Goal: Transaction & Acquisition: Purchase product/service

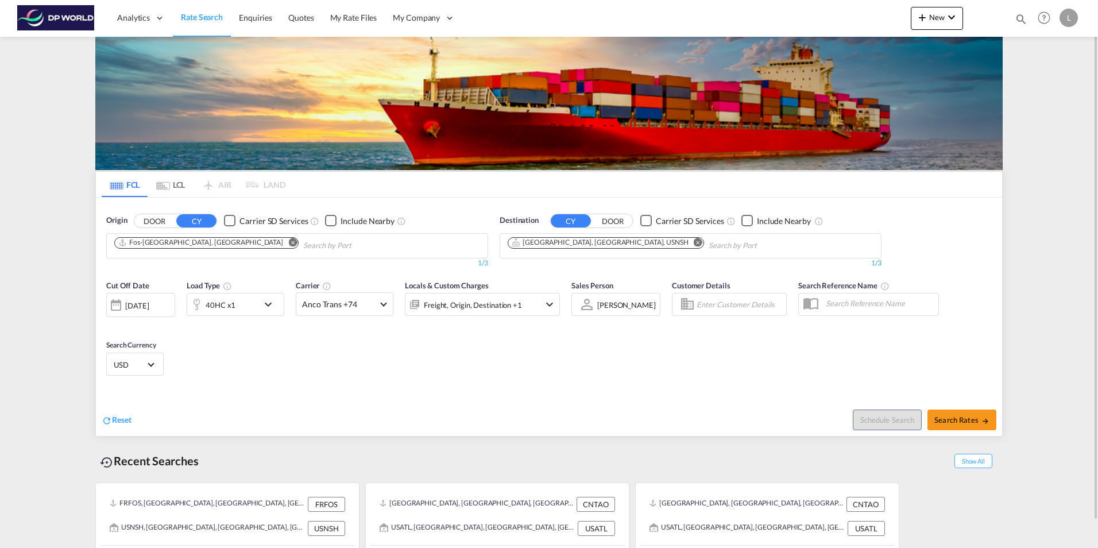
click at [288, 244] on md-icon "Remove" at bounding box center [292, 242] width 9 height 9
click at [172, 244] on input "Chips input." at bounding box center [168, 246] width 109 height 18
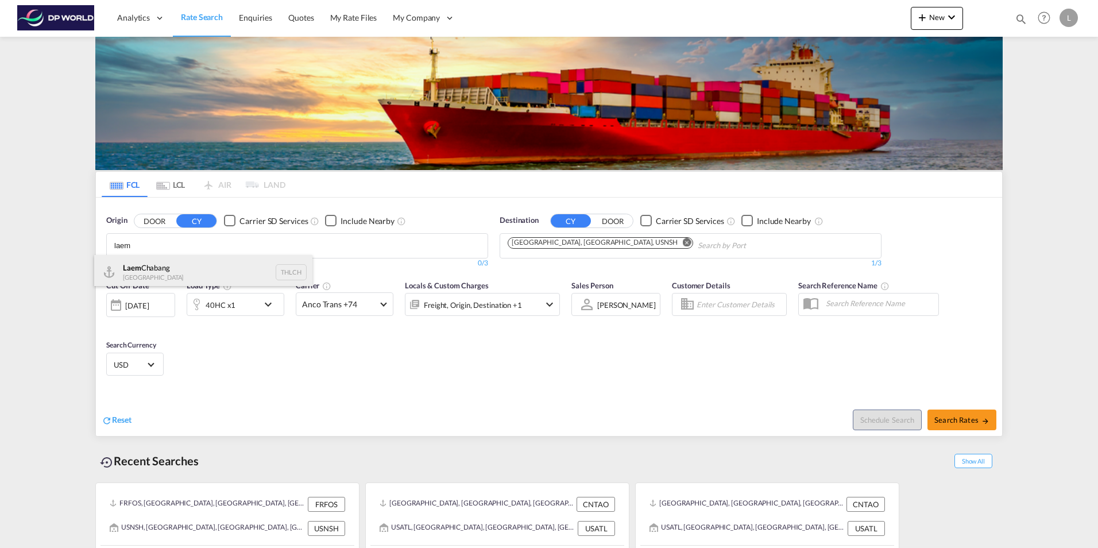
type input "laem"
click at [189, 272] on div "Laem Chabang Thailand THLCH" at bounding box center [203, 272] width 218 height 34
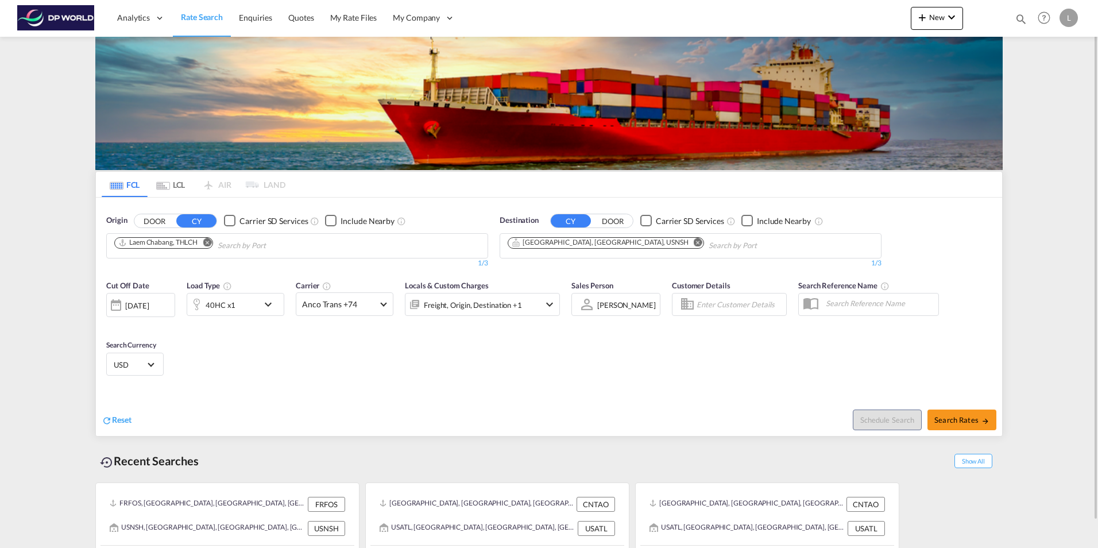
click at [694, 242] on md-icon "Remove" at bounding box center [698, 242] width 9 height 9
click at [541, 244] on input "Chips input." at bounding box center [562, 246] width 109 height 18
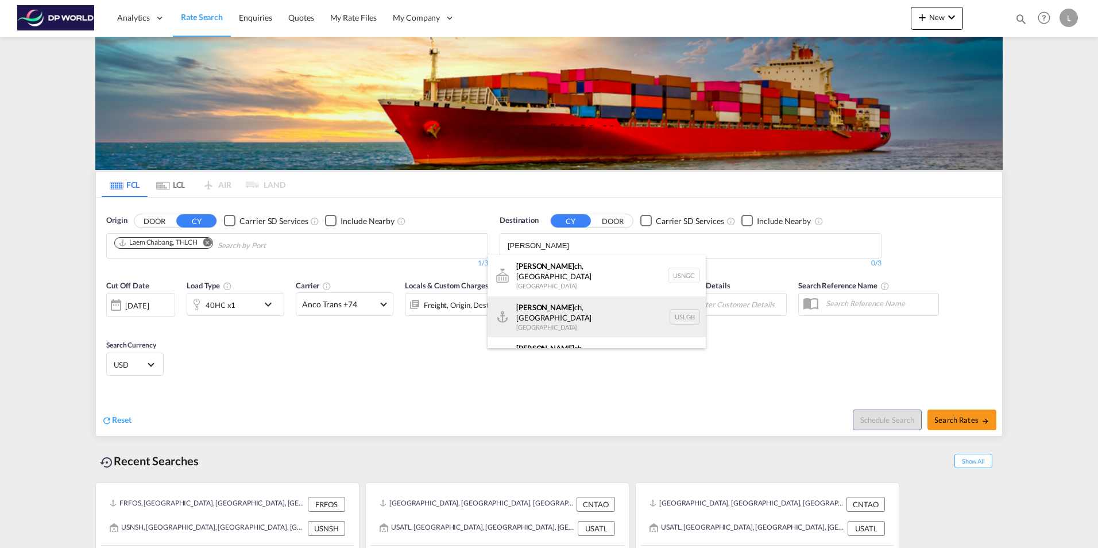
type input "[PERSON_NAME]"
click at [544, 306] on div "[PERSON_NAME] ch, [GEOGRAPHIC_DATA] [GEOGRAPHIC_DATA] USLGB" at bounding box center [597, 316] width 218 height 41
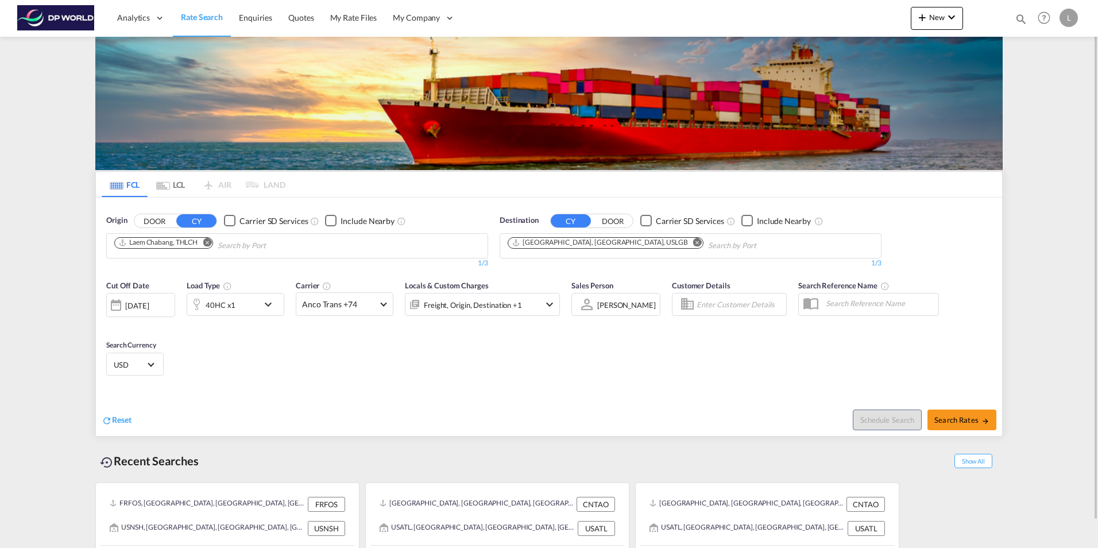
click at [236, 303] on div "40HC x1" at bounding box center [222, 304] width 71 height 23
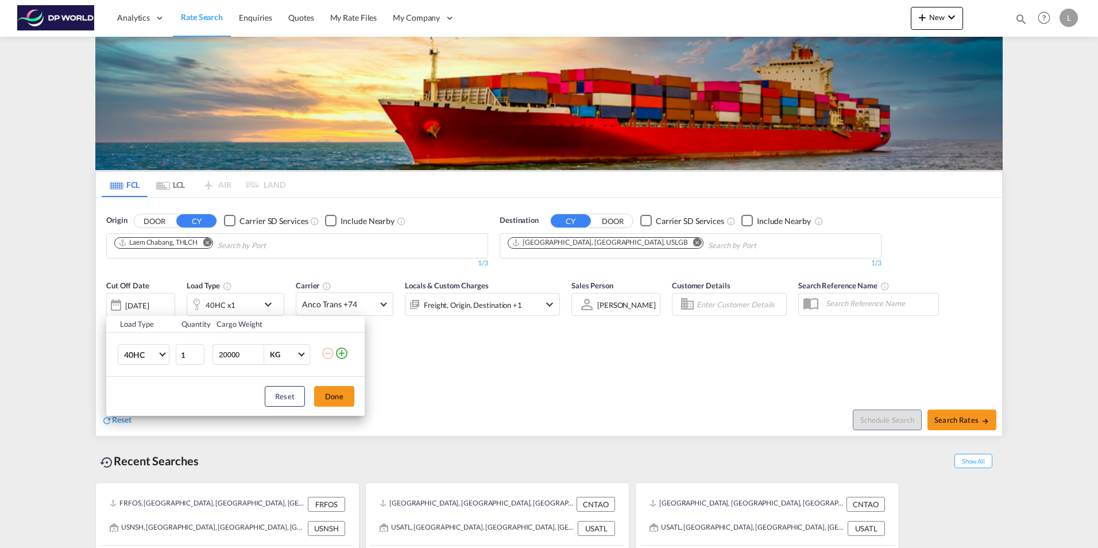
click at [575, 399] on div "Load Type Quantity Cargo Weight 40HC 20GP 40GP 40HC 45HC 20RE 40RE 40HR 20OT 40…" at bounding box center [549, 274] width 1098 height 548
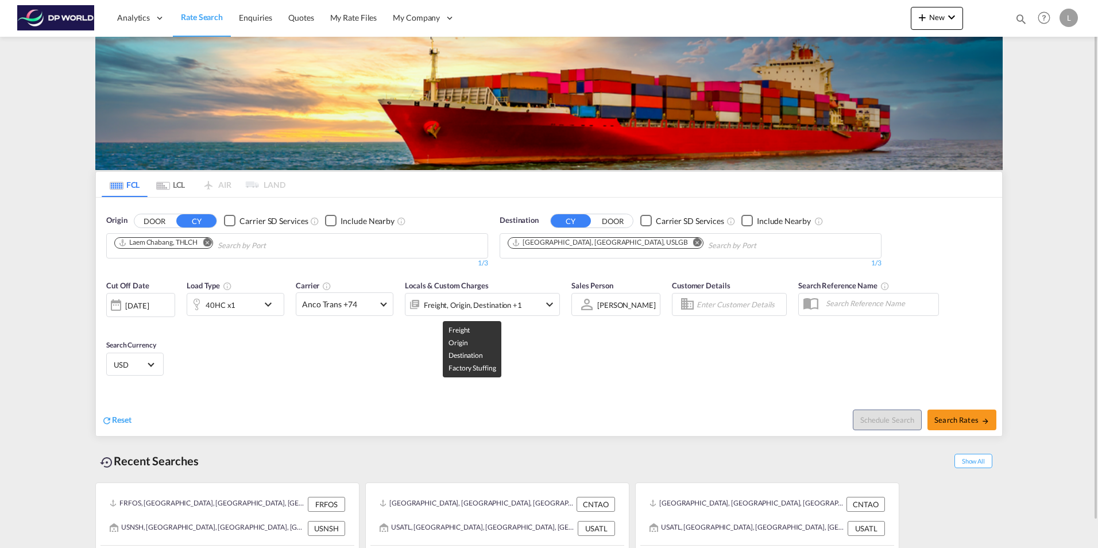
click at [493, 304] on div "Freight, Origin, Destination +1" at bounding box center [473, 305] width 98 height 16
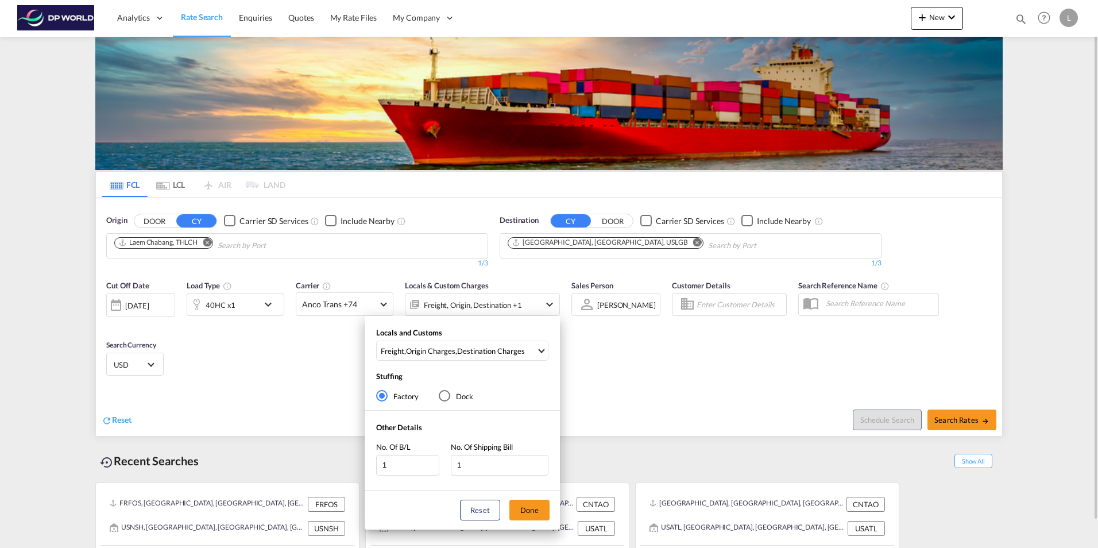
click at [692, 366] on div "Locals and Customs Freight , Origin Charges , Destination Charges Clear All Sel…" at bounding box center [549, 274] width 1098 height 548
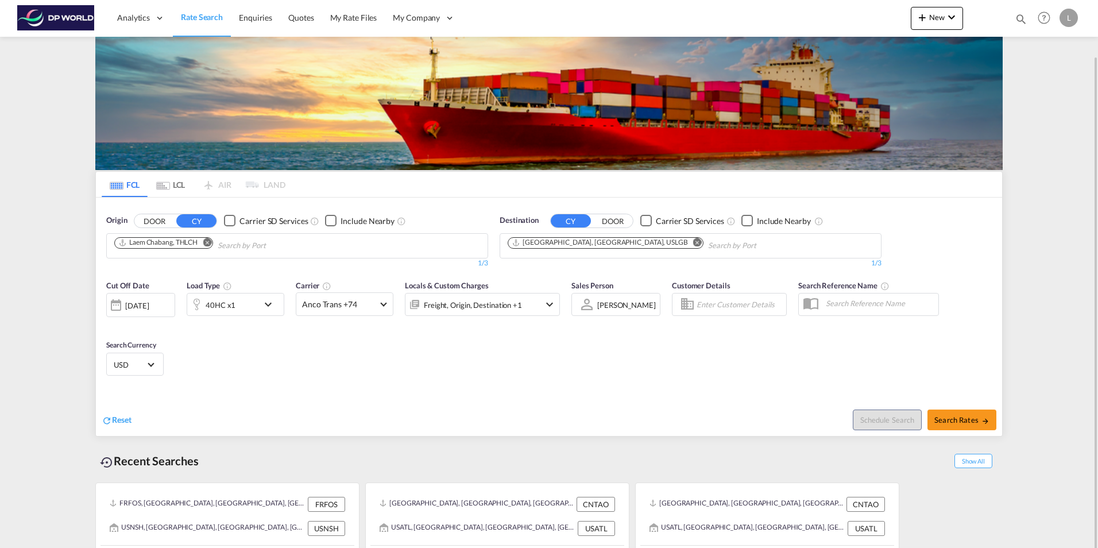
scroll to position [28, 0]
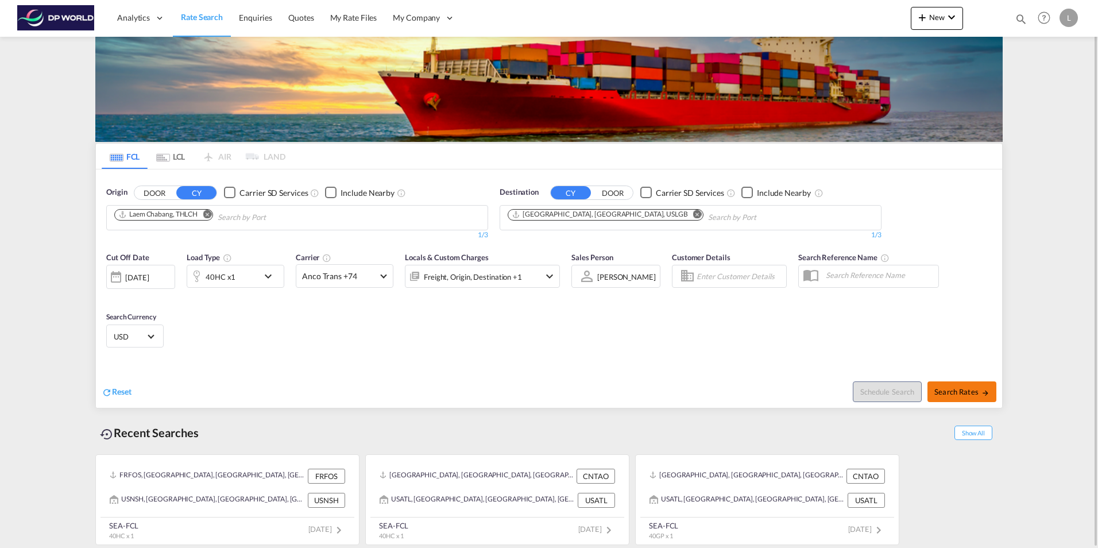
click at [972, 392] on span "Search Rates" at bounding box center [962, 391] width 55 height 9
type input "THLCH to USLGB / [DATE]"
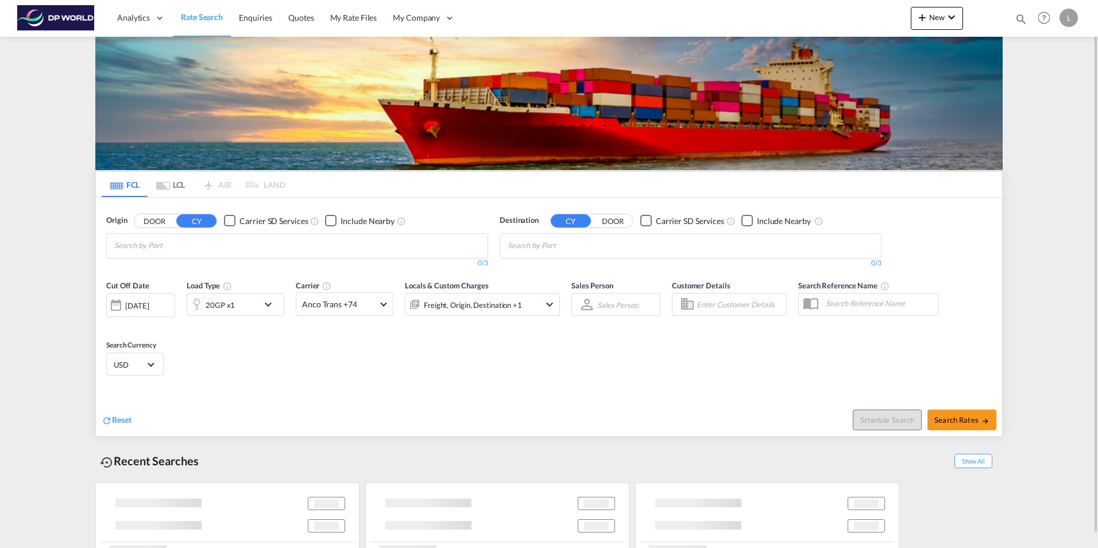
click at [204, 253] on md-autocomplete-wrap "Chips container with autocompletion. Enter the text area, type text to search, …" at bounding box center [168, 246] width 109 height 18
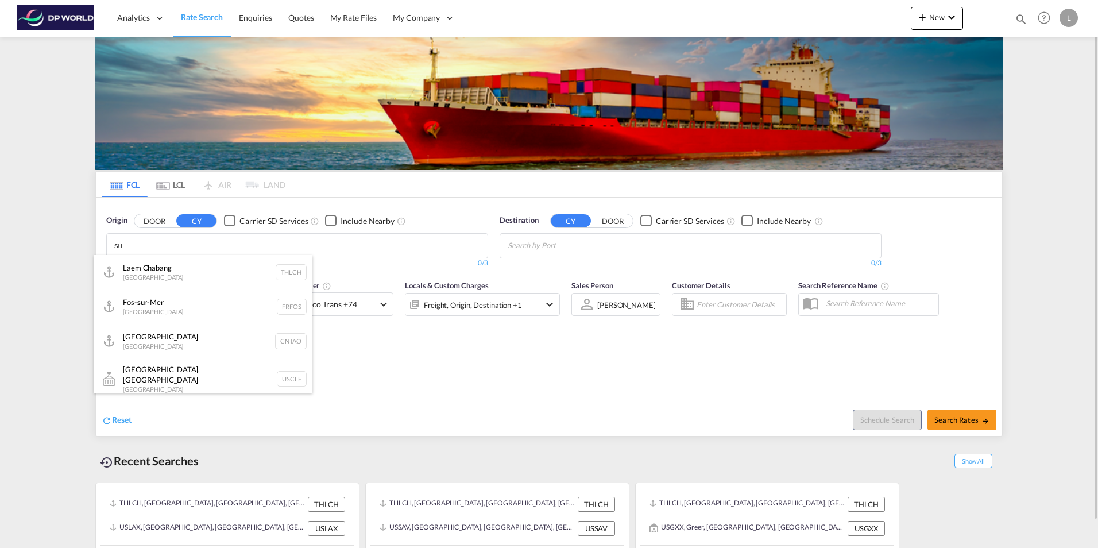
type input "s"
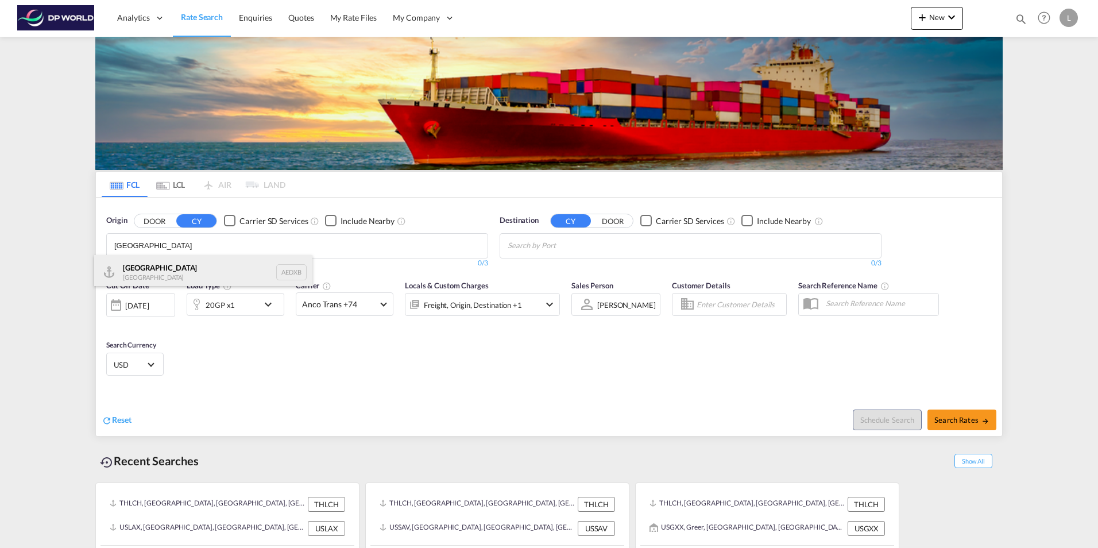
type input "dubai"
click at [188, 266] on div "Dubai United Arab Emirates AEDXB" at bounding box center [203, 272] width 218 height 34
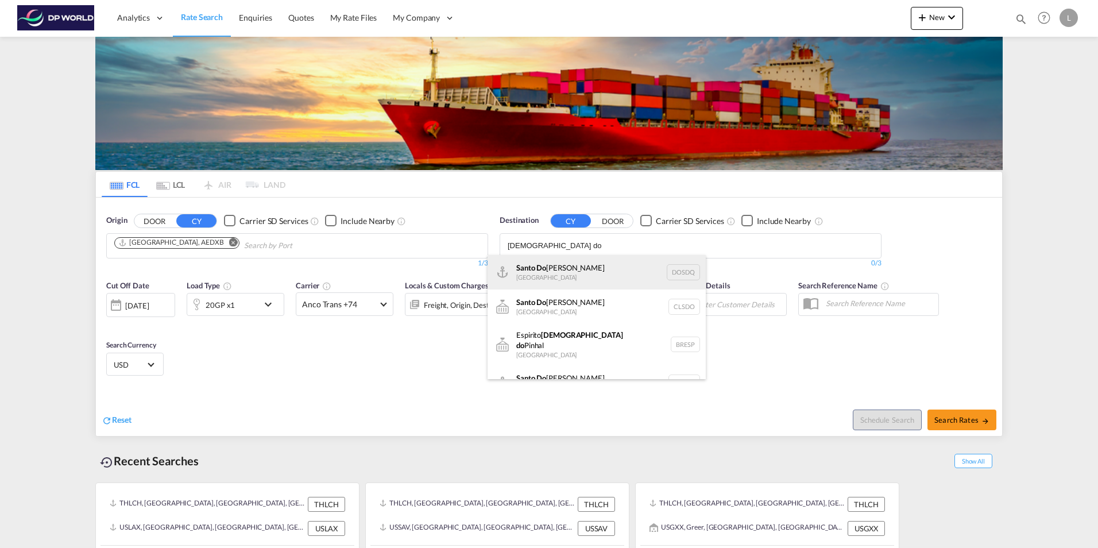
type input "santo do"
click at [558, 268] on div "Santo Do mingo Dominican Republic DOSDQ" at bounding box center [597, 272] width 218 height 34
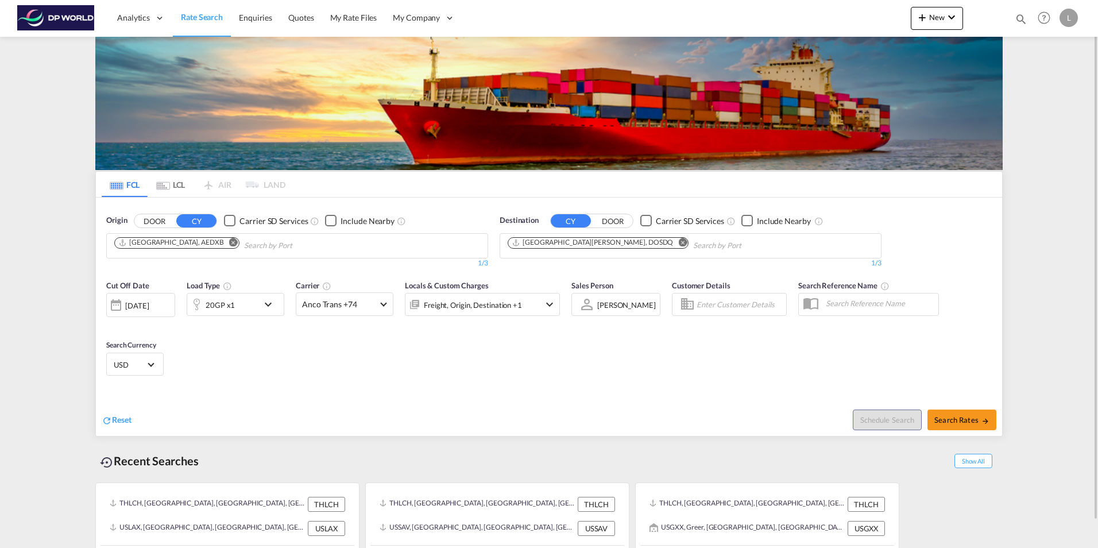
click at [250, 303] on div "20GP x1" at bounding box center [222, 304] width 71 height 23
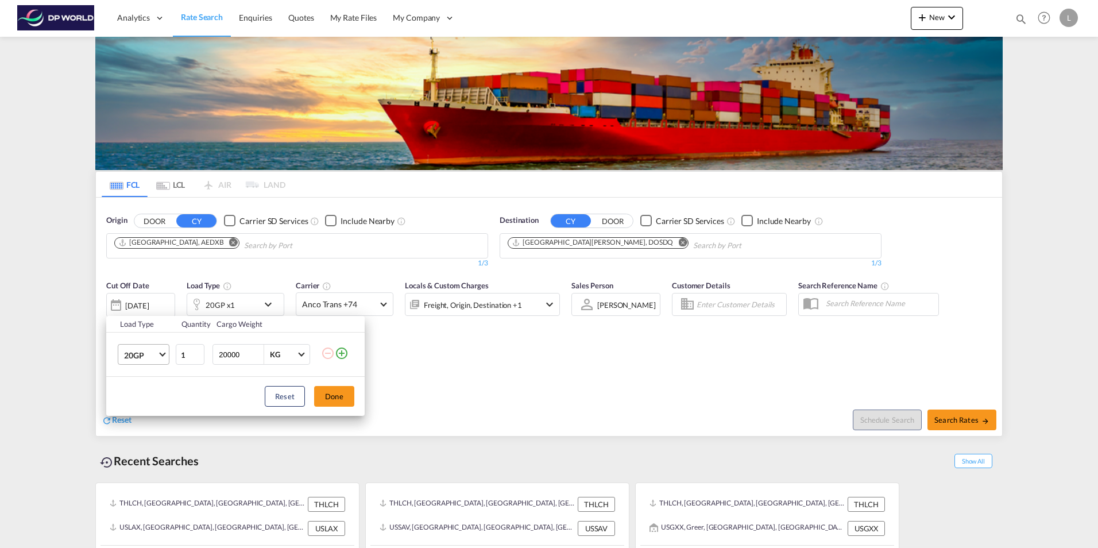
click at [126, 355] on span "20GP" at bounding box center [140, 355] width 33 height 11
click at [146, 412] on md-option "40HC" at bounding box center [154, 410] width 78 height 28
click at [345, 394] on button "Done" at bounding box center [334, 396] width 40 height 21
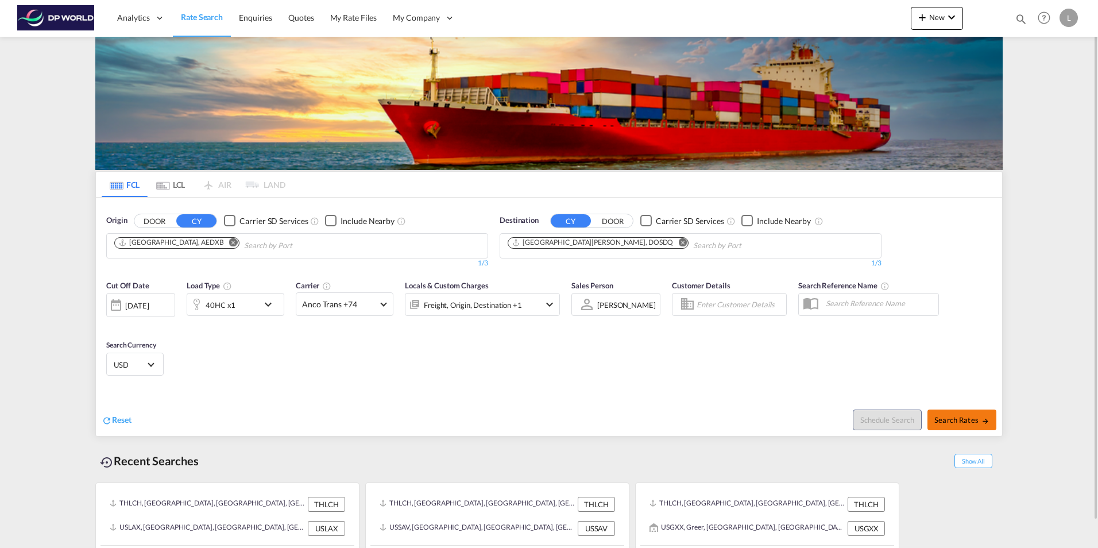
click at [972, 420] on span "Search Rates" at bounding box center [962, 419] width 55 height 9
type input "AEDXB to DOSDQ / 25 Aug 2025"
